Goal: Information Seeking & Learning: Learn about a topic

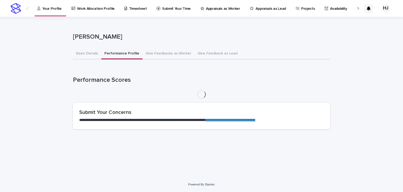
click at [123, 54] on button "Performance Profile" at bounding box center [121, 53] width 41 height 11
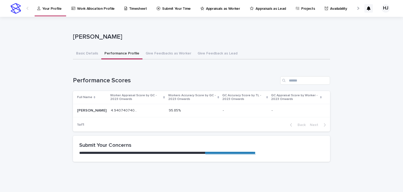
click at [111, 110] on p "4.940740740740741" at bounding box center [124, 110] width 27 height 6
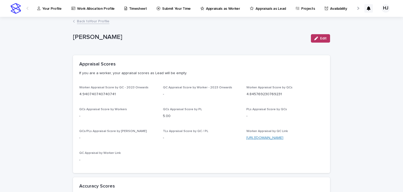
click at [277, 138] on link "[URL][DOMAIN_NAME]" at bounding box center [265, 138] width 37 height 4
